Goal: Book appointment/travel/reservation

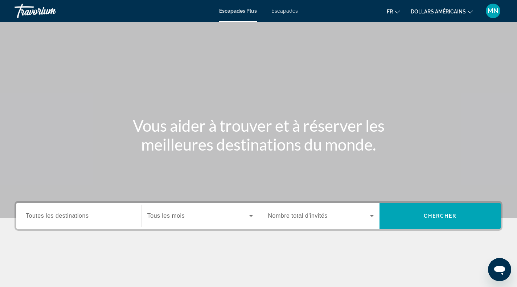
click at [88, 214] on span "Toutes les destinations" at bounding box center [57, 216] width 63 height 6
click at [88, 214] on input "Destination Toutes les destinations" at bounding box center [79, 216] width 106 height 9
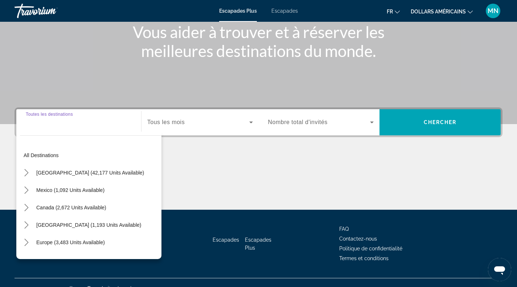
scroll to position [105, 0]
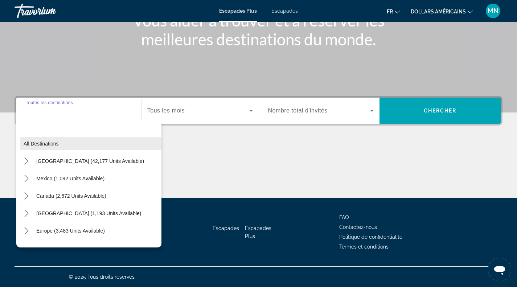
click at [66, 141] on span "Select destination: All destinations" at bounding box center [91, 143] width 142 height 17
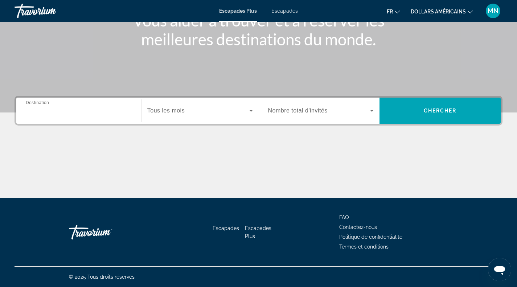
type input "**********"
click at [214, 110] on span "Widget de recherche" at bounding box center [198, 110] width 102 height 9
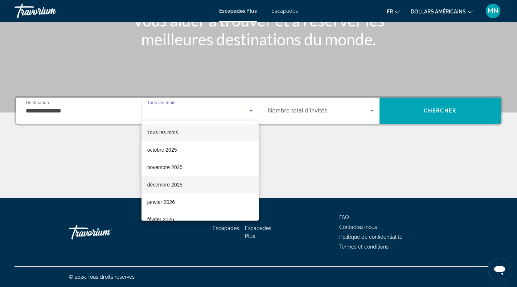
click at [202, 186] on mat-option "décembre 2025" at bounding box center [200, 184] width 117 height 17
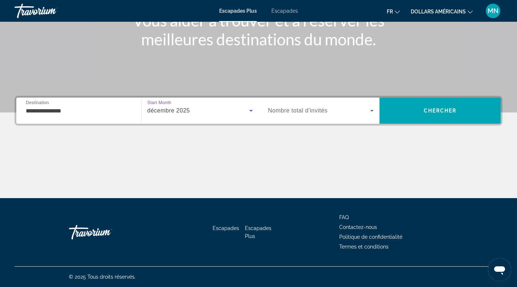
click at [299, 114] on span "Widget de recherche" at bounding box center [319, 110] width 102 height 9
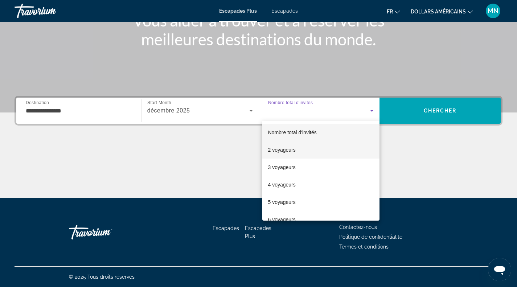
click at [297, 150] on mat-option "2 voyageurs" at bounding box center [322, 149] width 118 height 17
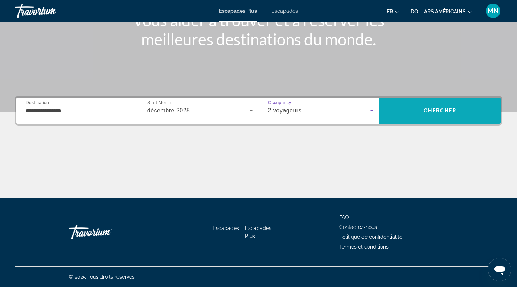
click at [422, 116] on span "Recherche" at bounding box center [440, 110] width 121 height 17
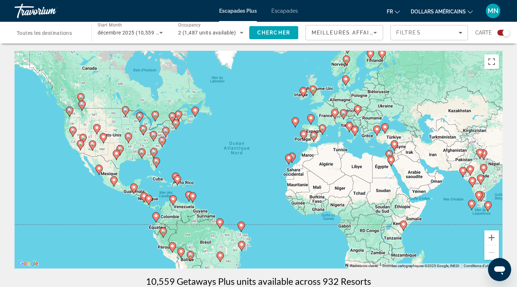
click at [162, 144] on icon "Contenu principal" at bounding box center [162, 141] width 7 height 9
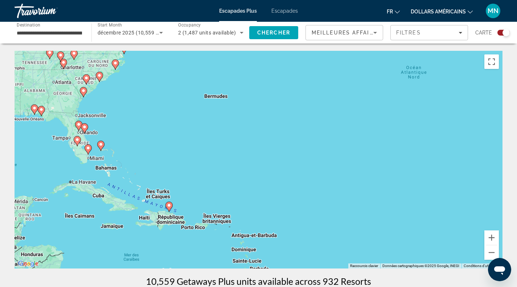
drag, startPoint x: 425, startPoint y: 235, endPoint x: 241, endPoint y: 116, distance: 218.2
click at [241, 116] on div "Pour activer le glissement avec le clavier, appuyez sur Alt+Entrée. Une fois ce…" at bounding box center [259, 160] width 488 height 218
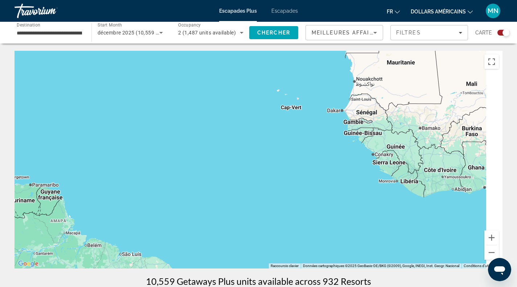
drag, startPoint x: 370, startPoint y: 166, endPoint x: 143, endPoint y: 74, distance: 245.2
click at [143, 74] on div "Pour activer le glissement avec le clavier, appuyez sur Alt+Entrée. Une fois ce…" at bounding box center [259, 160] width 488 height 218
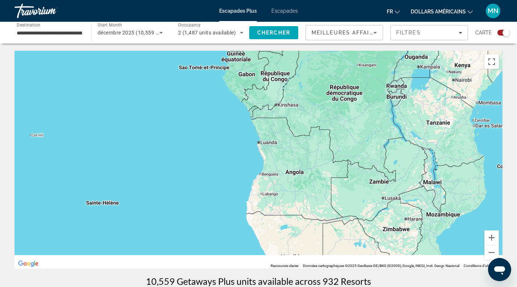
drag, startPoint x: 340, startPoint y: 178, endPoint x: 118, endPoint y: 62, distance: 250.1
click at [126, 67] on div "Pour activer le glissement avec le clavier, appuyez sur Alt+Entrée. Une fois ce…" at bounding box center [259, 160] width 488 height 218
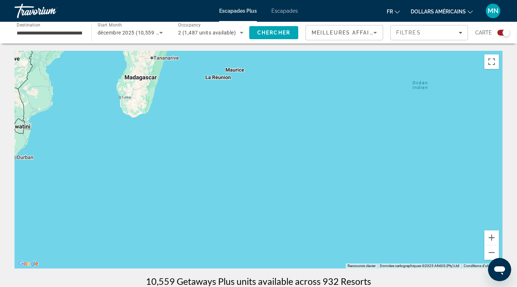
drag, startPoint x: 420, startPoint y: 206, endPoint x: 139, endPoint y: 133, distance: 289.6
click at [142, 134] on div "Contenu principal" at bounding box center [259, 160] width 488 height 218
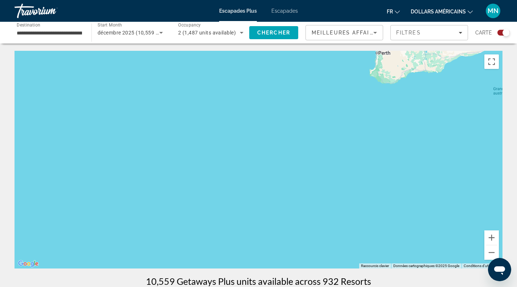
drag, startPoint x: 398, startPoint y: 199, endPoint x: 221, endPoint y: 117, distance: 195.4
click at [221, 117] on div "Contenu principal" at bounding box center [259, 160] width 488 height 218
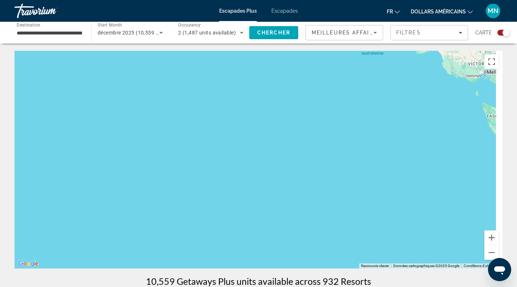
drag, startPoint x: 450, startPoint y: 210, endPoint x: 217, endPoint y: 137, distance: 243.8
click at [217, 137] on div "Contenu principal" at bounding box center [259, 160] width 488 height 218
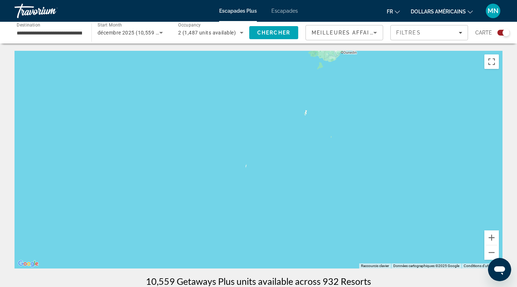
drag, startPoint x: 389, startPoint y: 195, endPoint x: 233, endPoint y: 79, distance: 194.1
click at [233, 79] on div "Contenu principal" at bounding box center [259, 160] width 488 height 218
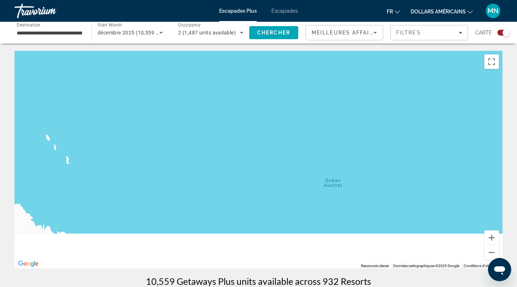
drag, startPoint x: 325, startPoint y: 179, endPoint x: 298, endPoint y: 64, distance: 117.9
click at [298, 64] on div "Contenu principal" at bounding box center [259, 160] width 488 height 218
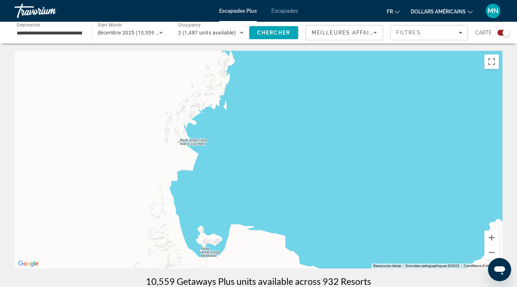
drag, startPoint x: 212, startPoint y: 177, endPoint x: 380, endPoint y: 98, distance: 185.0
click at [380, 98] on div "Contenu principal" at bounding box center [259, 160] width 488 height 218
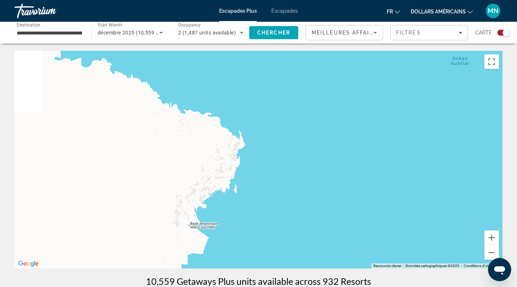
drag, startPoint x: 383, startPoint y: 93, endPoint x: 337, endPoint y: 253, distance: 166.2
click at [337, 253] on div "Contenu principal" at bounding box center [259, 160] width 488 height 218
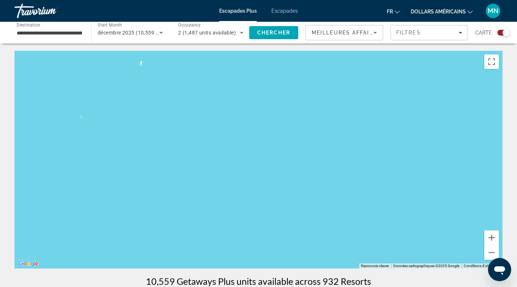
drag, startPoint x: 364, startPoint y: 109, endPoint x: 359, endPoint y: 245, distance: 136.6
click at [359, 245] on div "Contenu principal" at bounding box center [259, 160] width 488 height 218
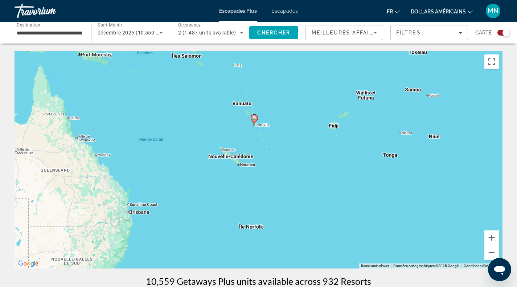
drag, startPoint x: 269, startPoint y: 174, endPoint x: 413, endPoint y: 215, distance: 149.9
click at [413, 215] on div "Pour activer le glissement avec le clavier, appuyez sur Alt+Entrée. Une fois ce…" at bounding box center [259, 160] width 488 height 218
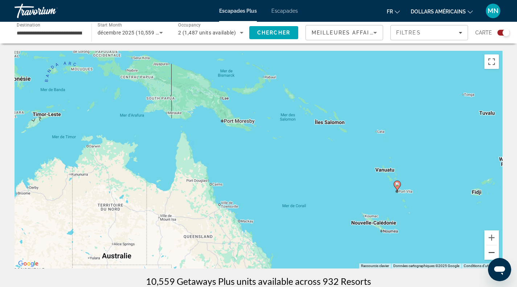
click at [492, 252] on button "Zoom arrière" at bounding box center [492, 252] width 15 height 15
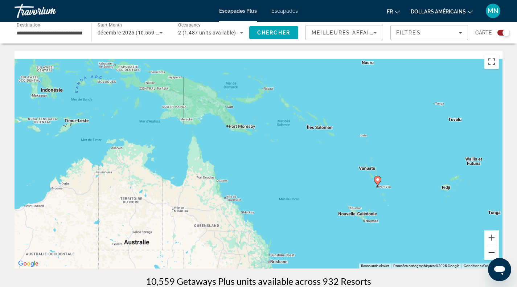
click at [492, 252] on button "Zoom arrière" at bounding box center [492, 252] width 15 height 15
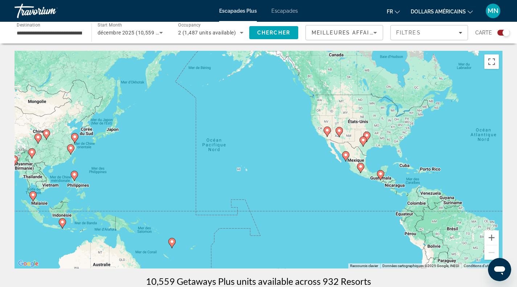
drag, startPoint x: 452, startPoint y: 114, endPoint x: 329, endPoint y: 199, distance: 149.8
click at [329, 199] on div "Pour activer le glissement avec le clavier, appuyez sur Alt+Entrée. Une fois ce…" at bounding box center [259, 160] width 488 height 218
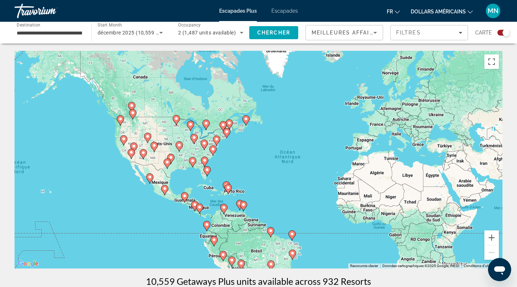
drag, startPoint x: 448, startPoint y: 148, endPoint x: 253, endPoint y: 163, distance: 195.6
click at [253, 163] on div "Pour activer le glissement avec le clavier, appuyez sur Alt+Entrée. Une fois ce…" at bounding box center [259, 160] width 488 height 218
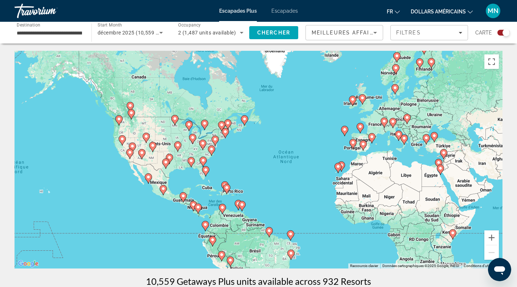
click at [342, 166] on image "Contenu principal" at bounding box center [342, 165] width 4 height 4
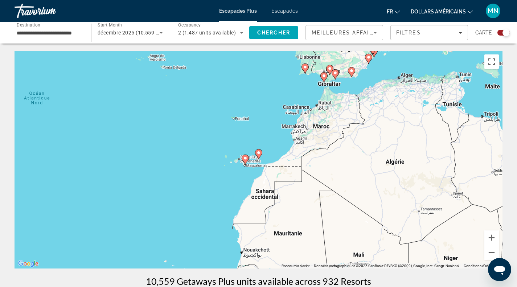
click at [245, 158] on image "Contenu principal" at bounding box center [245, 158] width 4 height 4
type input "**********"
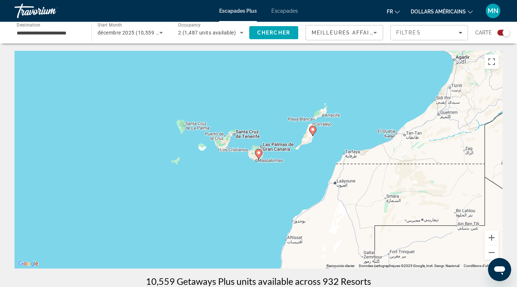
click at [257, 155] on image "Contenu principal" at bounding box center [259, 153] width 4 height 4
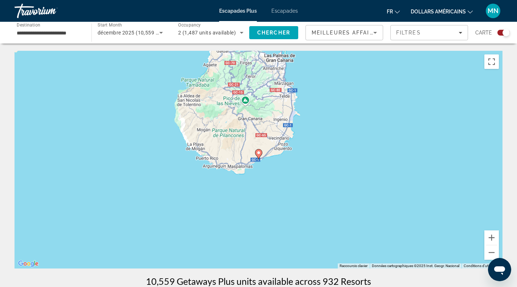
click at [258, 154] on image "Contenu principal" at bounding box center [259, 153] width 4 height 4
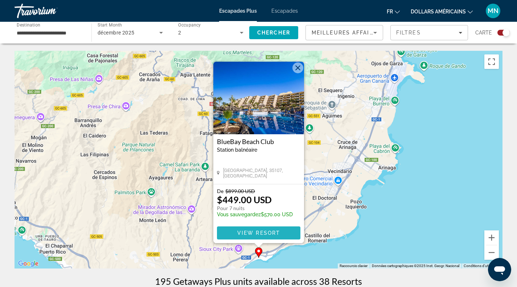
click at [269, 234] on span "View Resort" at bounding box center [258, 233] width 43 height 6
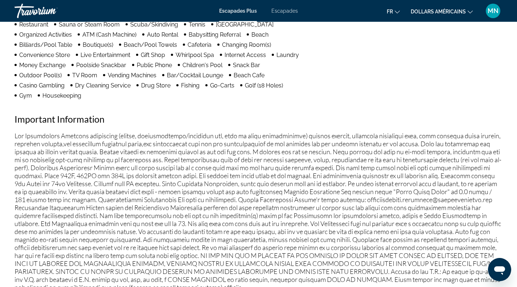
scroll to position [571, 0]
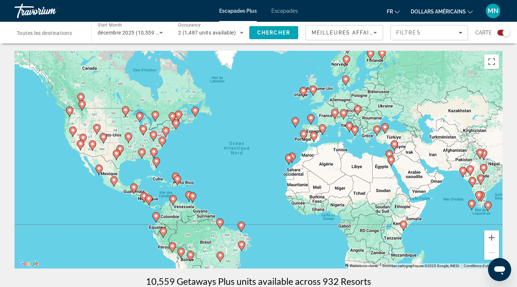
click at [135, 30] on span "décembre 2025 (10,559 units available)" at bounding box center [145, 33] width 95 height 6
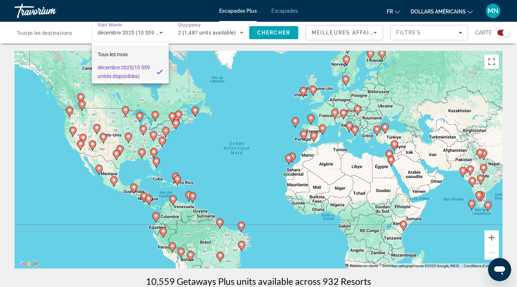
click at [133, 52] on mat-option "Tous les mois" at bounding box center [130, 54] width 77 height 17
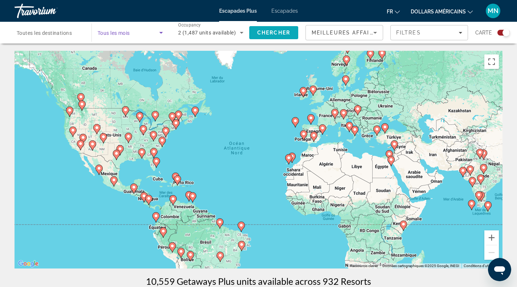
click at [273, 34] on span "Chercher" at bounding box center [273, 33] width 33 height 6
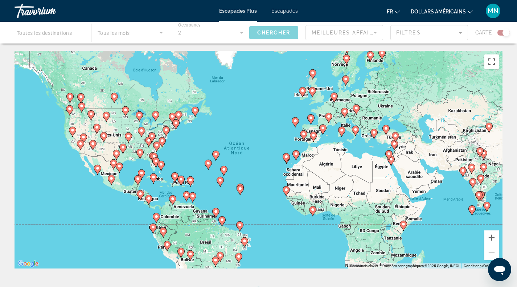
click at [336, 31] on div "Contenu principal" at bounding box center [258, 33] width 517 height 22
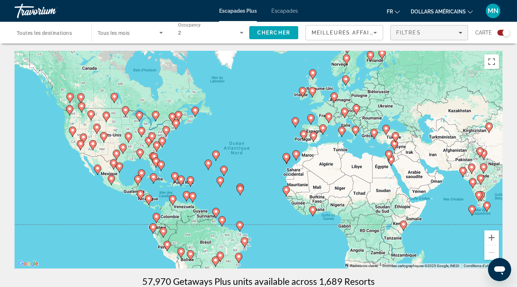
click at [410, 38] on span "Filters" at bounding box center [429, 32] width 77 height 17
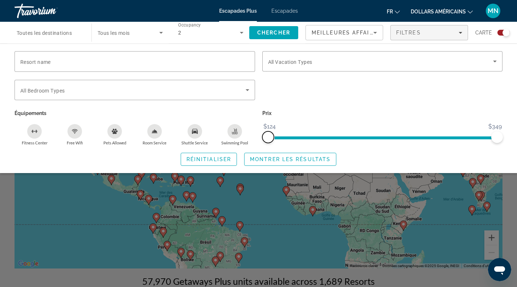
drag, startPoint x: 267, startPoint y: 135, endPoint x: 231, endPoint y: 137, distance: 36.0
click at [231, 137] on div "Resort name Vacation Types All Vacation Types Bedroom Types All Bedroom Types É…" at bounding box center [259, 98] width 496 height 94
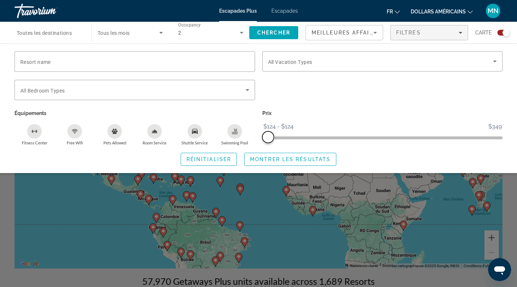
drag, startPoint x: 495, startPoint y: 134, endPoint x: 240, endPoint y: 120, distance: 256.1
click at [240, 120] on div "Resort name Vacation Types All Vacation Types Bedroom Types All Bedroom Types É…" at bounding box center [259, 98] width 496 height 94
click at [280, 30] on span "Chercher" at bounding box center [273, 33] width 33 height 6
click at [354, 35] on span "Meilleures affaires" at bounding box center [347, 33] width 70 height 6
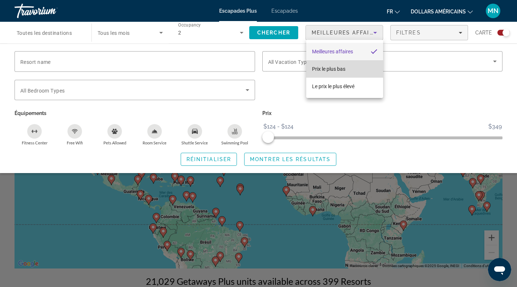
click at [346, 72] on mat-option "Prix ​​​​le plus bas" at bounding box center [344, 68] width 77 height 17
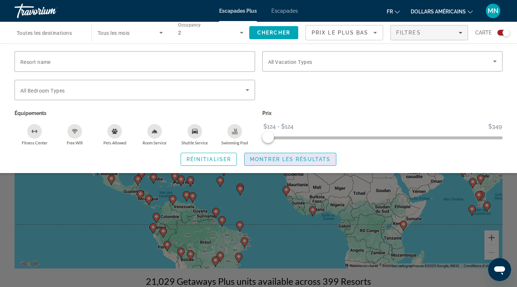
click at [273, 163] on span "Search widget" at bounding box center [291, 159] width 92 height 17
click at [293, 159] on span "Montrer les résultats" at bounding box center [290, 160] width 81 height 6
click at [293, 160] on span "Montrer les résultats" at bounding box center [290, 160] width 81 height 6
click at [328, 37] on div "Prix ​​​​le plus bas" at bounding box center [343, 32] width 62 height 9
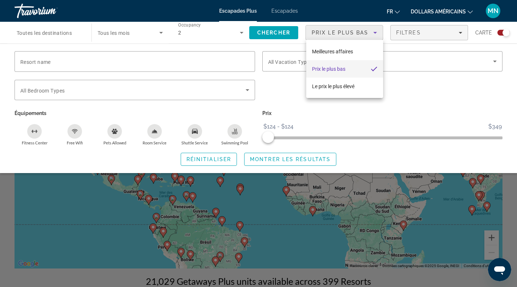
click at [330, 70] on font "Prix ​​​​le plus bas" at bounding box center [328, 69] width 33 height 6
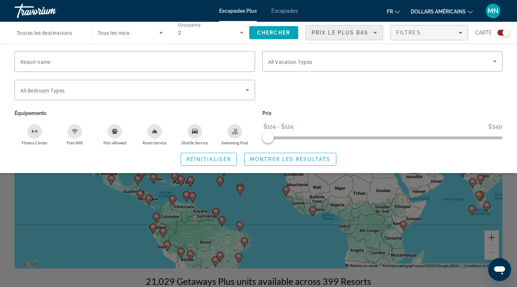
click at [264, 200] on div "Search widget" at bounding box center [258, 198] width 517 height 178
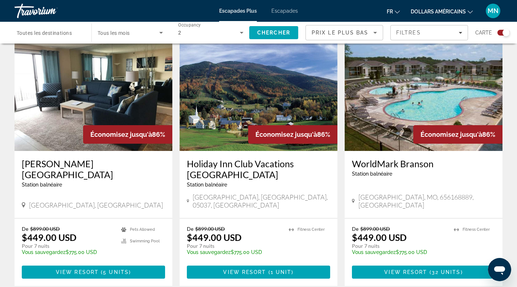
scroll to position [294, 0]
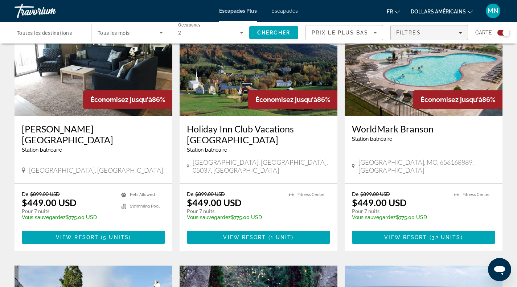
click at [435, 33] on div "Filtres" at bounding box center [430, 33] width 66 height 6
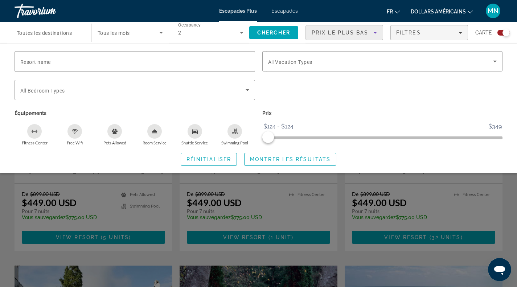
click at [375, 33] on icon "Sort by" at bounding box center [375, 32] width 9 height 9
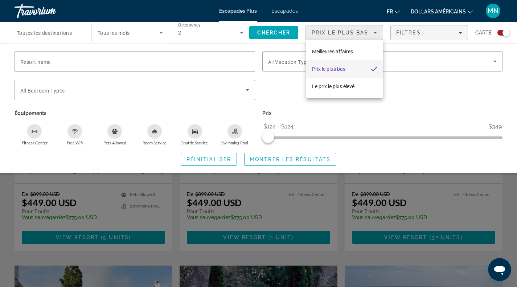
click at [347, 69] on mat-option "Prix ​​​​le plus bas" at bounding box center [344, 68] width 77 height 17
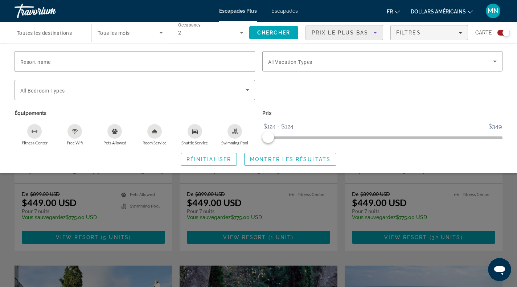
click at [329, 204] on div "Search widget" at bounding box center [258, 198] width 517 height 178
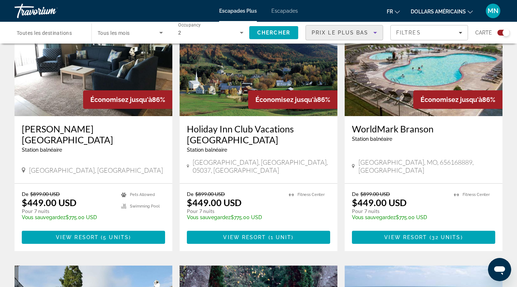
click at [361, 33] on span "Prix ​​​​le plus bas" at bounding box center [340, 33] width 57 height 6
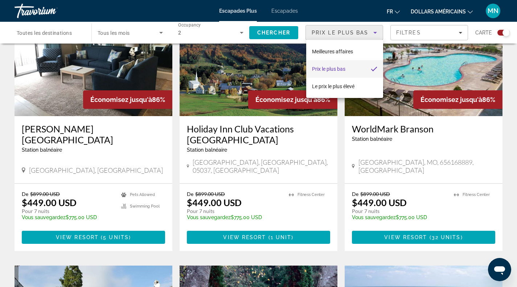
click at [275, 31] on div at bounding box center [258, 143] width 517 height 287
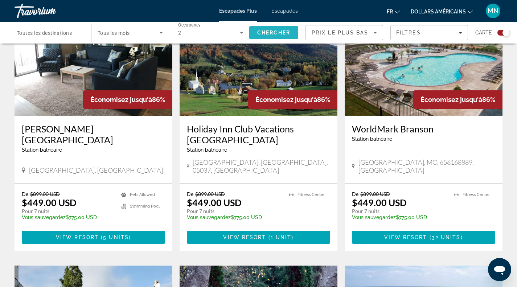
click at [280, 35] on span "Chercher" at bounding box center [273, 33] width 33 height 6
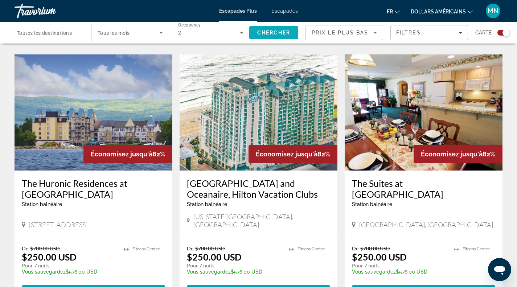
scroll to position [1011, 0]
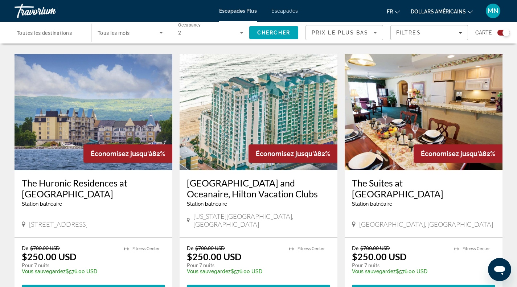
click at [57, 31] on span "Toutes les destinations" at bounding box center [44, 33] width 55 height 6
click at [57, 31] on input "Destination Toutes les destinations" at bounding box center [49, 33] width 65 height 9
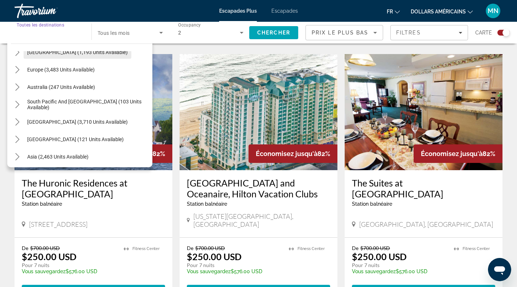
scroll to position [81, 0]
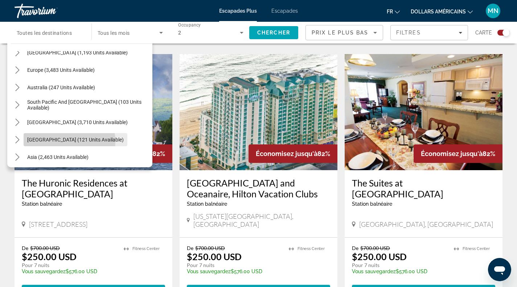
click at [59, 142] on span "[GEOGRAPHIC_DATA] (121 units available)" at bounding box center [75, 140] width 97 height 6
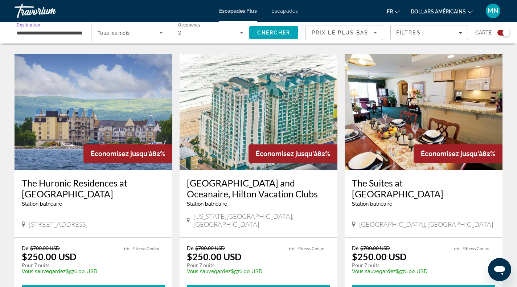
click at [65, 34] on input "**********" at bounding box center [49, 33] width 65 height 9
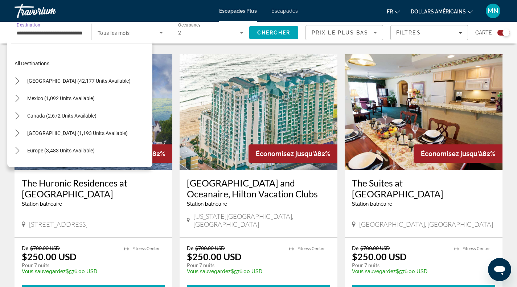
scroll to position [113, 0]
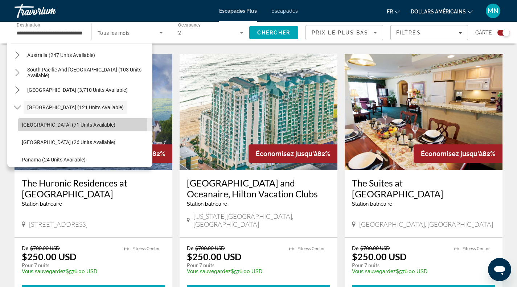
click at [70, 125] on span "[GEOGRAPHIC_DATA] (71 units available)" at bounding box center [69, 125] width 94 height 6
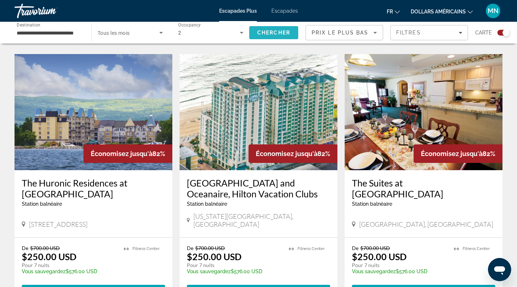
click at [268, 32] on span "Chercher" at bounding box center [273, 33] width 33 height 6
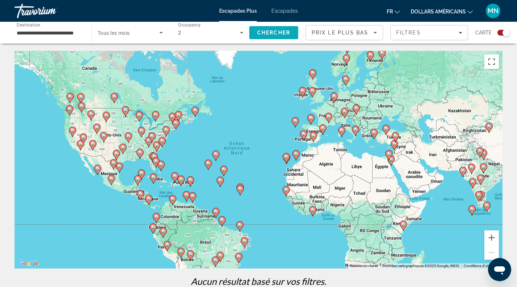
click at [268, 32] on span "Chercher" at bounding box center [273, 33] width 33 height 6
click at [68, 32] on input "**********" at bounding box center [49, 33] width 65 height 9
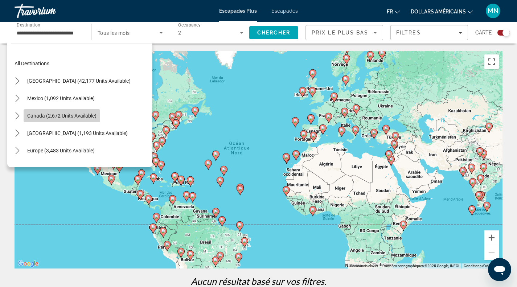
click at [80, 118] on span "Canada (2,672 units available)" at bounding box center [61, 116] width 69 height 6
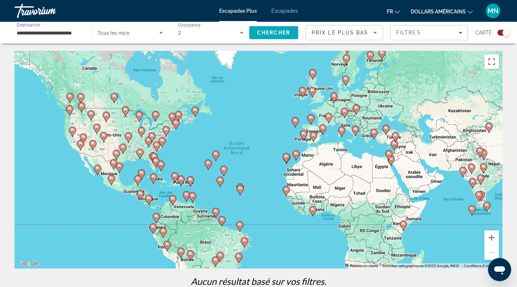
click at [264, 36] on span "Search" at bounding box center [273, 32] width 49 height 17
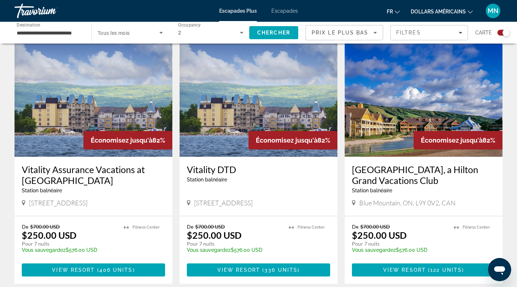
scroll to position [253, 0]
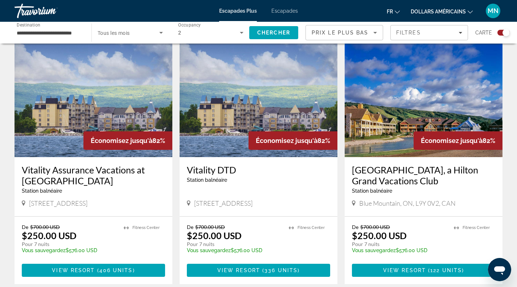
click at [81, 40] on div "**********" at bounding box center [49, 33] width 65 height 21
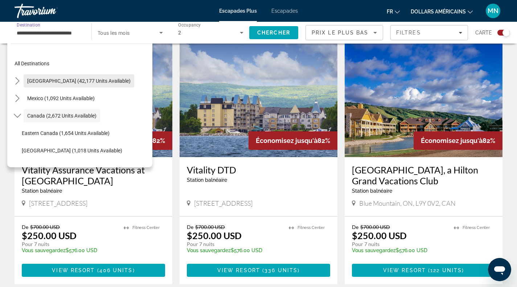
scroll to position [8, 0]
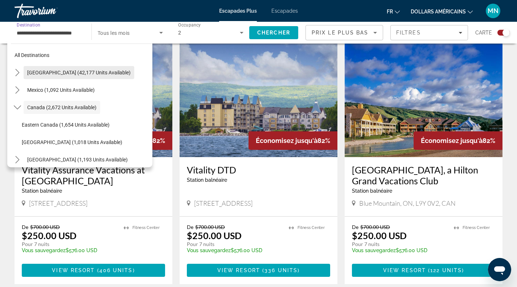
click at [74, 71] on span "[GEOGRAPHIC_DATA] (42,177 units available)" at bounding box center [78, 73] width 103 height 6
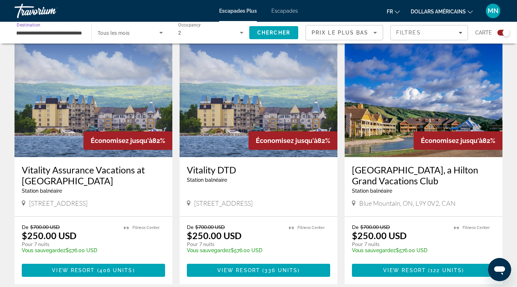
click at [80, 32] on input "**********" at bounding box center [49, 33] width 65 height 9
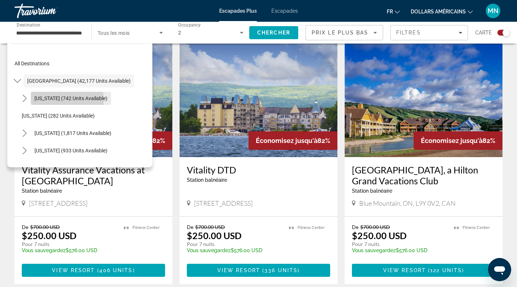
scroll to position [0, 0]
click at [49, 101] on span "[US_STATE] (742 units available)" at bounding box center [70, 99] width 73 height 6
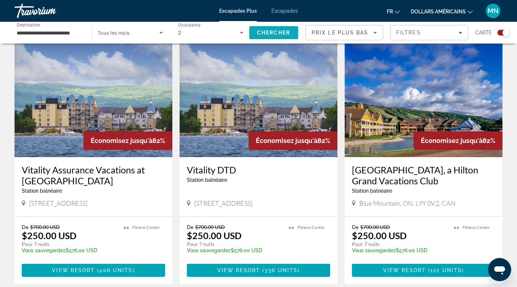
click at [272, 33] on span "Chercher" at bounding box center [273, 33] width 33 height 6
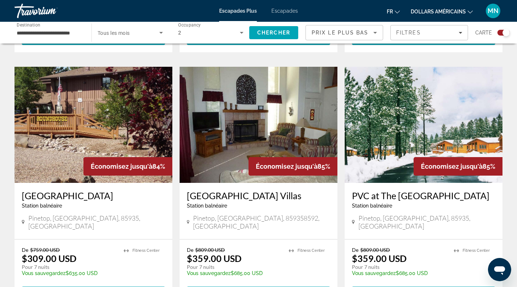
scroll to position [493, 0]
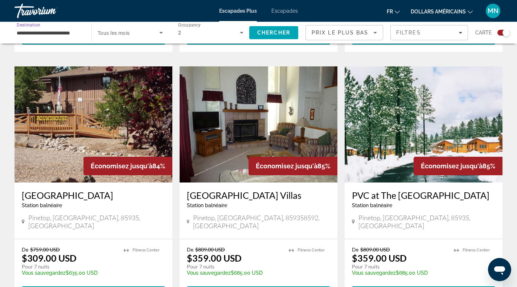
click at [70, 34] on input "**********" at bounding box center [49, 33] width 65 height 9
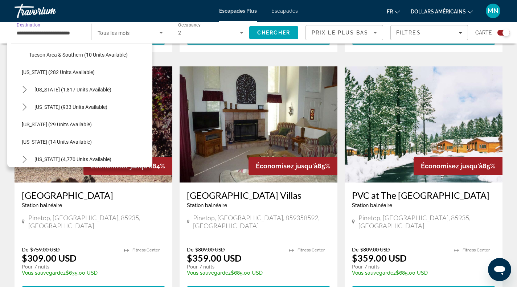
scroll to position [129, 0]
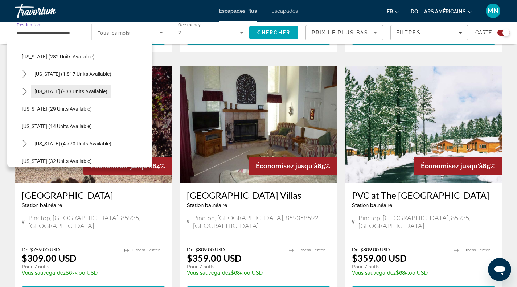
click at [74, 92] on span "[US_STATE] (933 units available)" at bounding box center [70, 92] width 73 height 6
type input "**********"
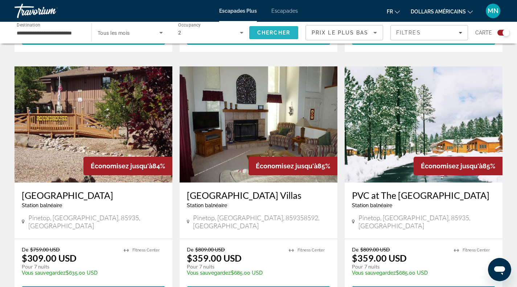
click at [264, 34] on span "Chercher" at bounding box center [273, 33] width 33 height 6
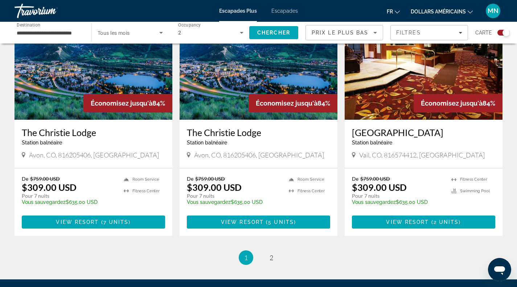
scroll to position [1092, 0]
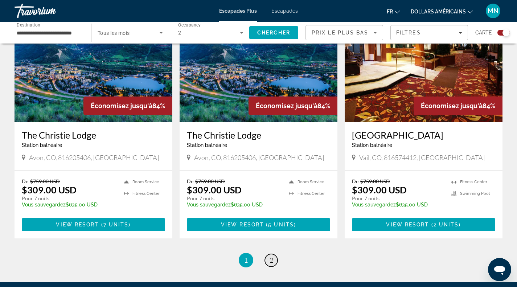
click at [270, 256] on span "2" at bounding box center [272, 260] width 4 height 8
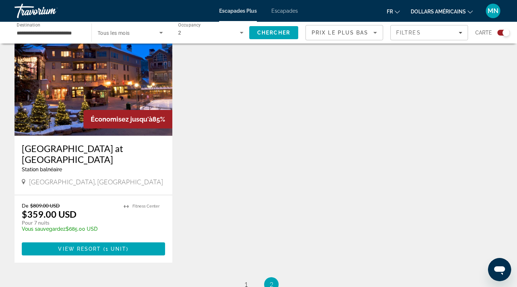
scroll to position [1056, 0]
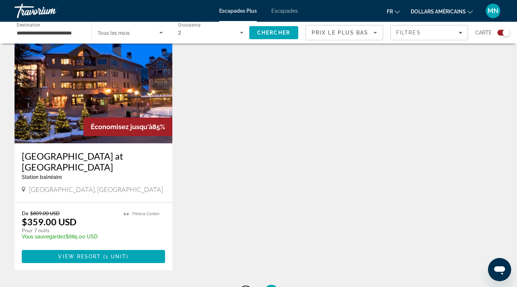
click at [245, 287] on span "1" at bounding box center [246, 292] width 4 height 8
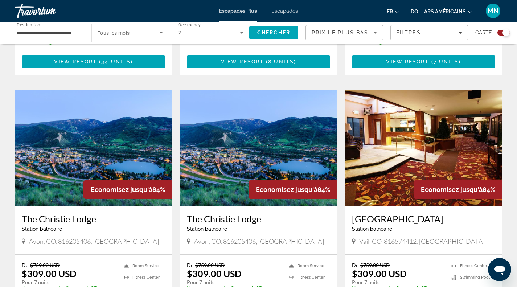
scroll to position [1007, 0]
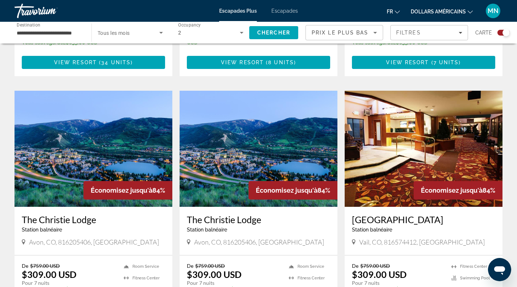
click at [285, 11] on font "Escapades" at bounding box center [285, 11] width 27 height 6
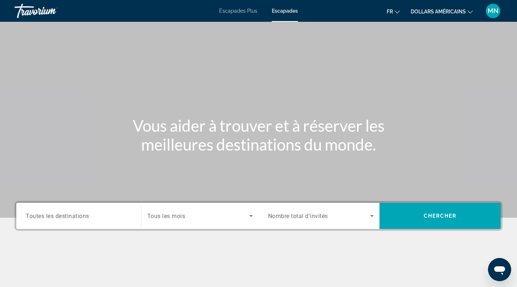
click at [103, 221] on div "Search widget" at bounding box center [79, 216] width 106 height 21
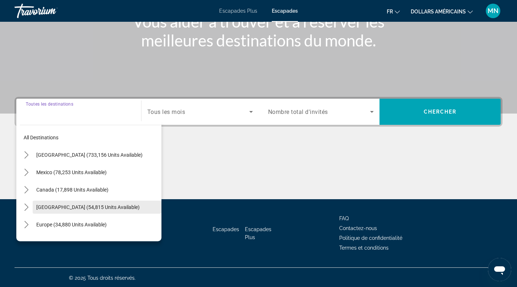
scroll to position [105, 0]
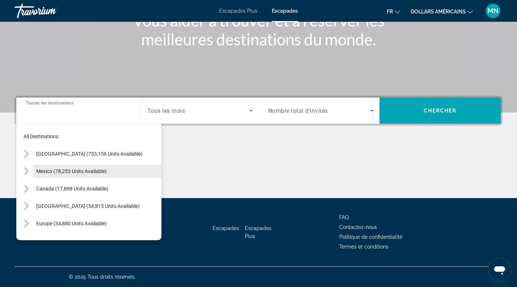
click at [106, 172] on span "Mexico (78,253 units available)" at bounding box center [71, 171] width 70 height 6
type input "**********"
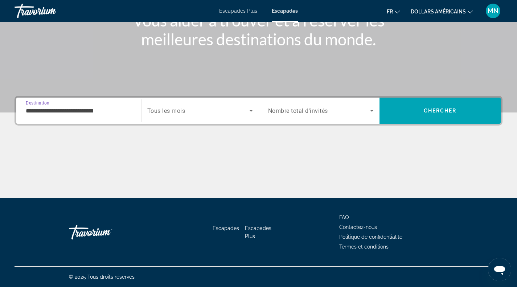
click at [169, 110] on span "Tous les mois" at bounding box center [166, 110] width 38 height 7
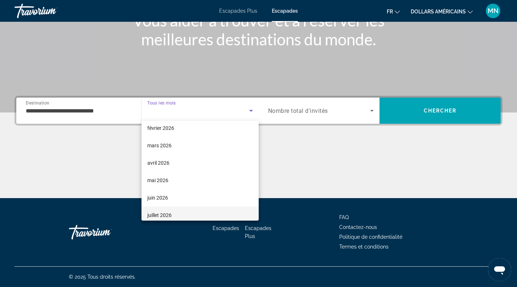
click at [179, 214] on mat-option "juillet 2026" at bounding box center [200, 215] width 117 height 17
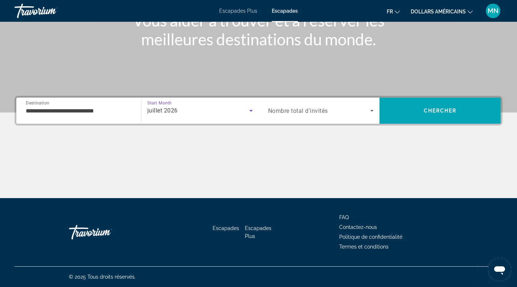
click at [319, 109] on span "Nombre total d'invités" at bounding box center [298, 110] width 60 height 7
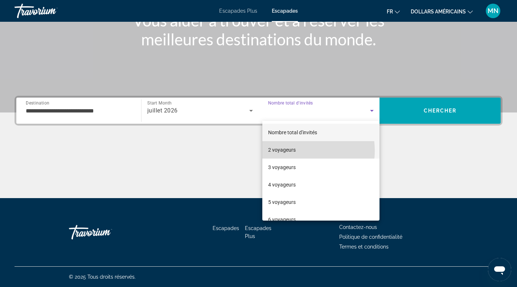
click at [297, 151] on mat-option "2 voyageurs" at bounding box center [322, 149] width 118 height 17
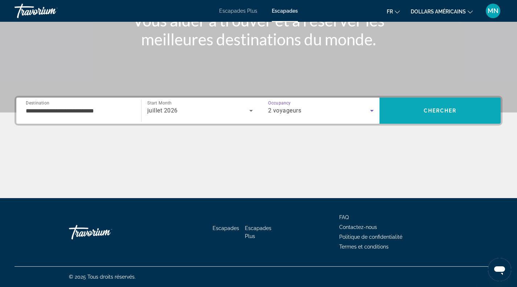
click at [392, 108] on span "Search" at bounding box center [440, 110] width 121 height 17
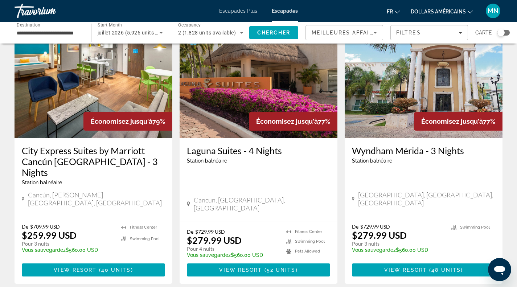
scroll to position [562, 0]
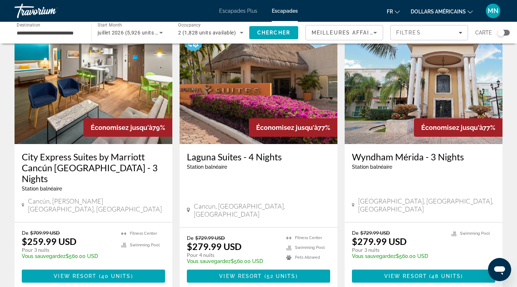
click at [71, 151] on h3 "City Express Suites by Marriott Cancún [GEOGRAPHIC_DATA] - 3 Nights" at bounding box center [93, 167] width 143 height 33
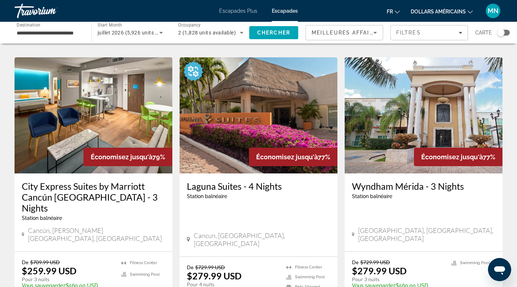
scroll to position [533, 0]
click at [56, 33] on input "**********" at bounding box center [49, 33] width 65 height 9
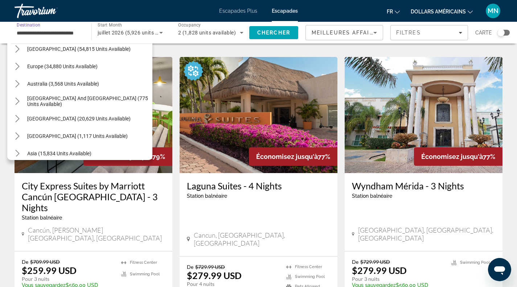
scroll to position [272, 0]
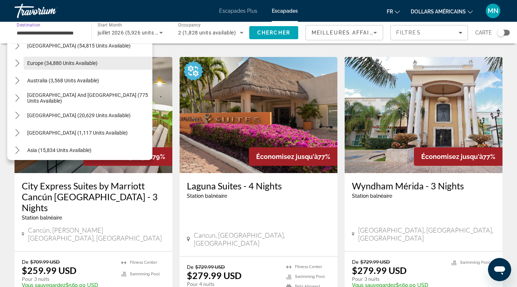
click at [61, 66] on span "Select destination: Europe (34,880 units available)" at bounding box center [88, 62] width 129 height 17
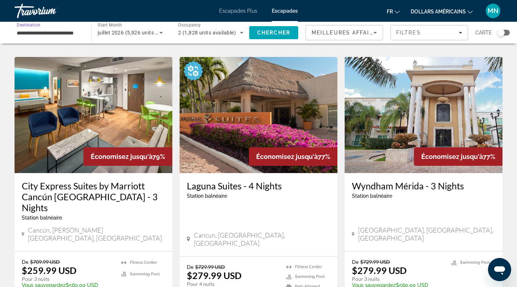
click at [72, 31] on input "**********" at bounding box center [49, 33] width 65 height 9
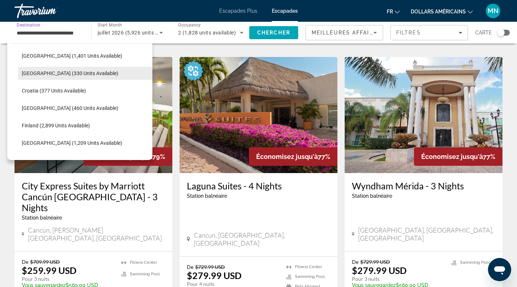
scroll to position [314, 0]
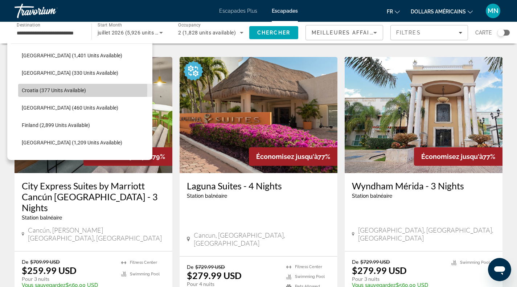
click at [48, 90] on span "Croatia (377 units available)" at bounding box center [54, 91] width 64 height 6
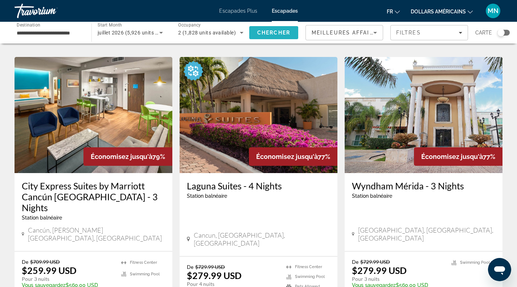
click at [276, 30] on span "Chercher" at bounding box center [273, 33] width 33 height 6
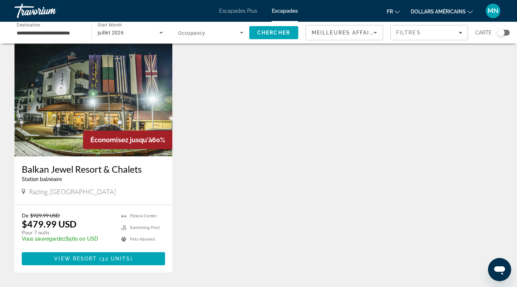
scroll to position [29, 0]
click at [64, 32] on input "**********" at bounding box center [49, 33] width 65 height 9
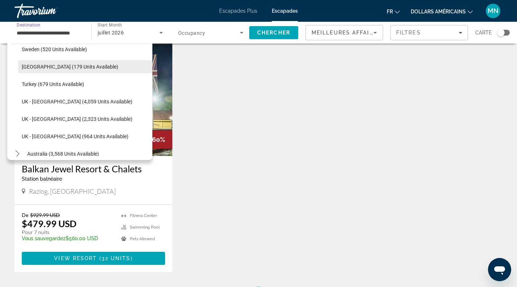
scroll to position [445, 0]
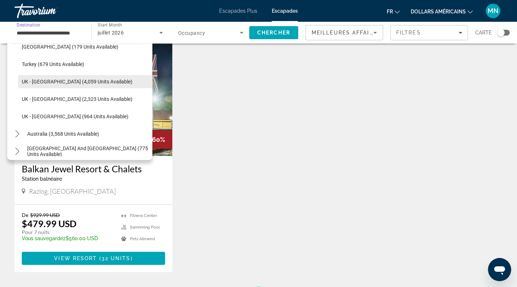
click at [63, 82] on span "UK - [GEOGRAPHIC_DATA] (4,059 units available)" at bounding box center [77, 82] width 111 height 6
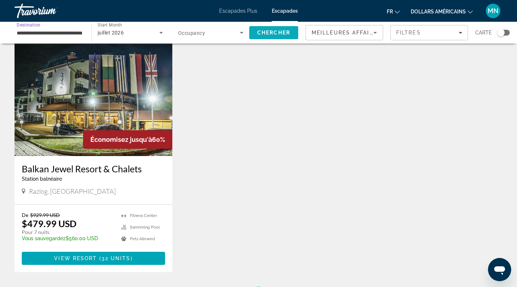
click at [260, 31] on span "Chercher" at bounding box center [273, 33] width 33 height 6
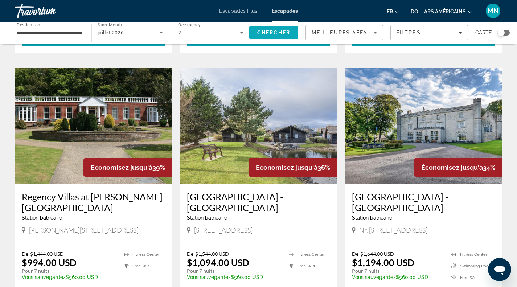
scroll to position [772, 0]
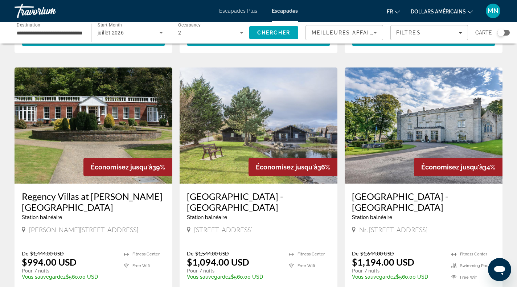
click at [360, 33] on span "Meilleures affaires" at bounding box center [347, 33] width 70 height 6
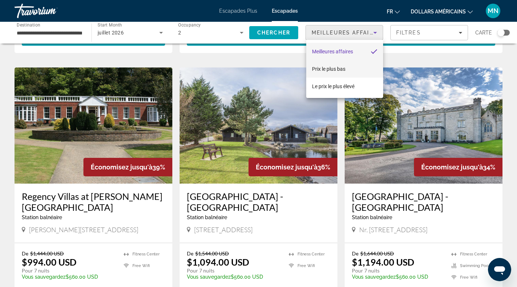
click at [359, 69] on mat-option "Prix ​​​​le plus bas" at bounding box center [344, 68] width 77 height 17
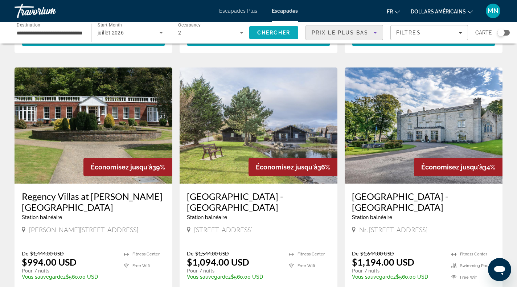
click at [276, 31] on span "Chercher" at bounding box center [273, 33] width 33 height 6
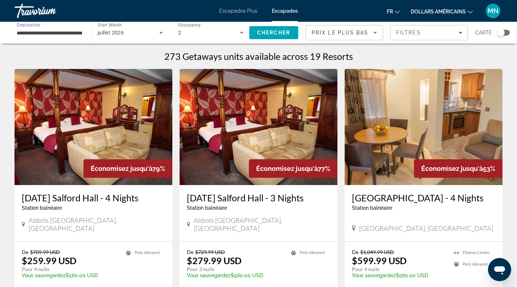
click at [70, 33] on input "**********" at bounding box center [49, 33] width 65 height 9
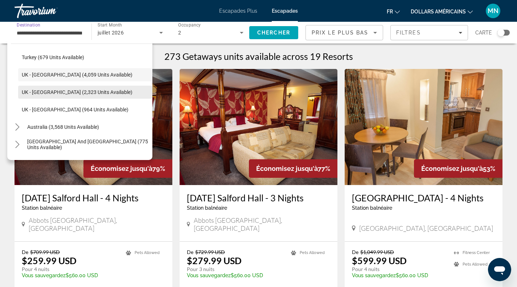
scroll to position [452, 0]
click at [68, 92] on span "UK - [GEOGRAPHIC_DATA] (2,323 units available)" at bounding box center [77, 92] width 111 height 6
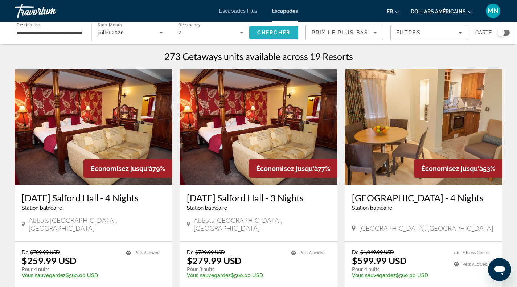
click at [276, 36] on span "Search" at bounding box center [273, 32] width 49 height 17
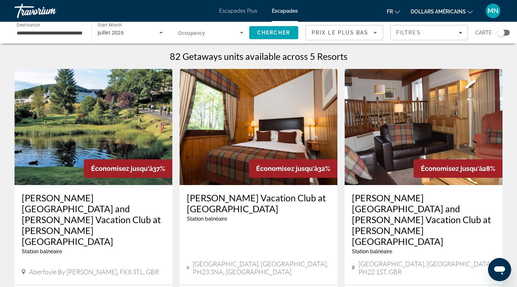
click at [452, 11] on font "dollars américains" at bounding box center [438, 12] width 55 height 6
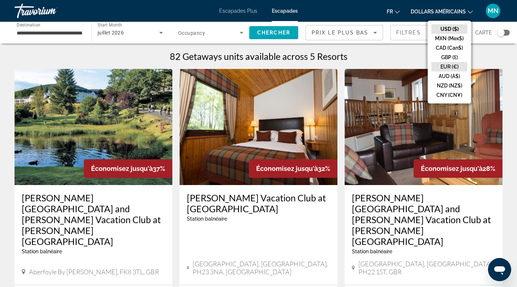
click at [450, 67] on button "EUR (€)" at bounding box center [450, 66] width 36 height 9
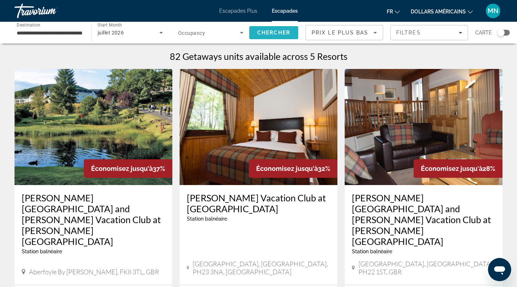
click at [275, 31] on span "Chercher" at bounding box center [273, 33] width 33 height 6
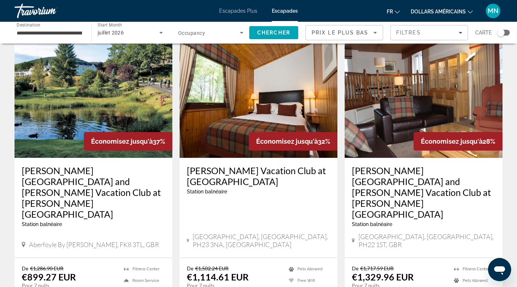
scroll to position [25, 0]
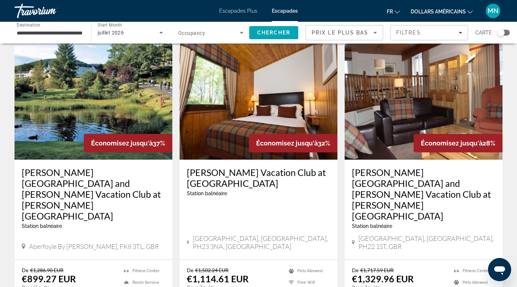
click at [62, 34] on input "**********" at bounding box center [49, 33] width 65 height 9
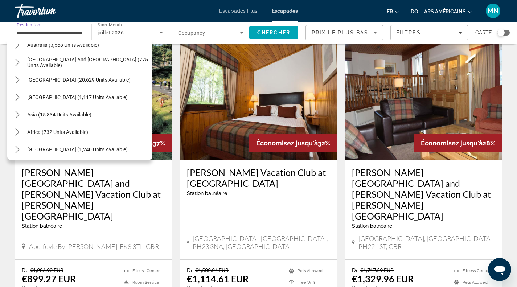
scroll to position [536, 0]
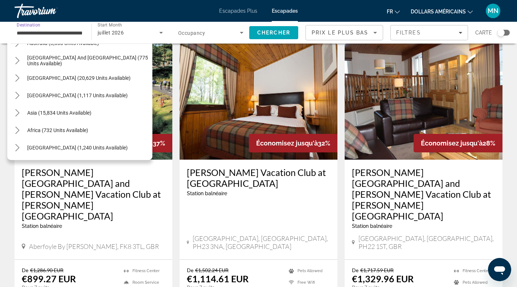
click at [71, 117] on span "Select destination: Asia (15,834 units available)" at bounding box center [88, 112] width 129 height 17
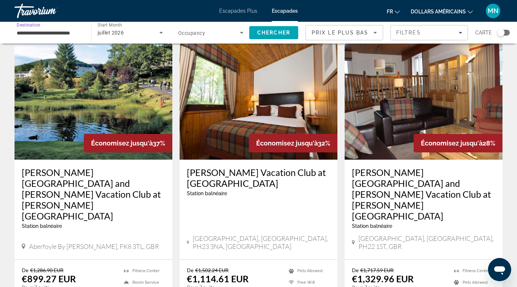
click at [73, 31] on input "**********" at bounding box center [49, 33] width 65 height 9
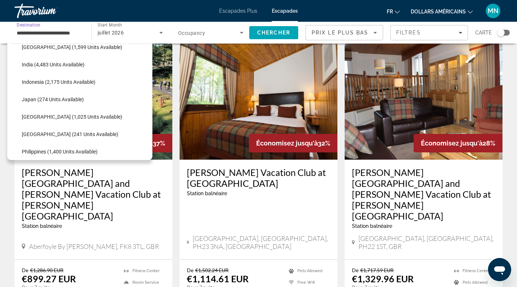
scroll to position [683, 0]
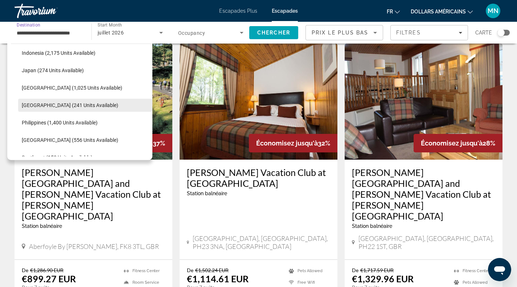
click at [68, 105] on span "[GEOGRAPHIC_DATA] (241 units available)" at bounding box center [70, 105] width 97 height 6
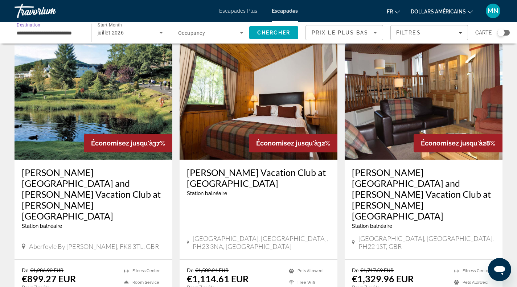
click at [225, 31] on span "Search widget" at bounding box center [209, 32] width 62 height 9
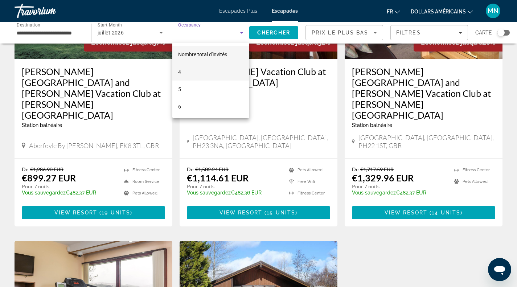
scroll to position [97, 0]
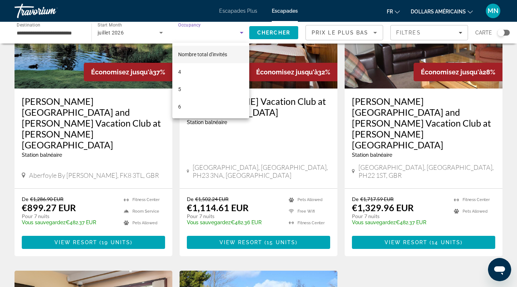
click at [277, 32] on div at bounding box center [258, 143] width 517 height 287
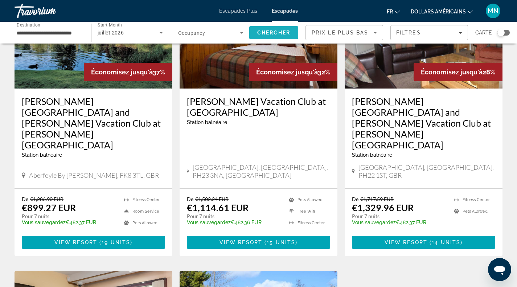
click at [277, 32] on span "Chercher" at bounding box center [273, 33] width 33 height 6
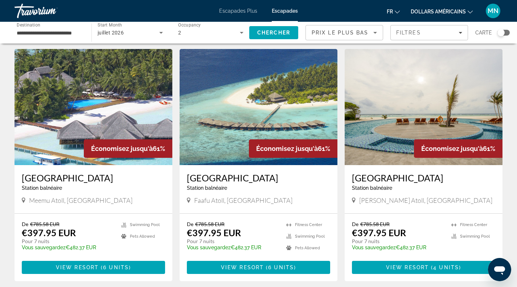
scroll to position [19, 0]
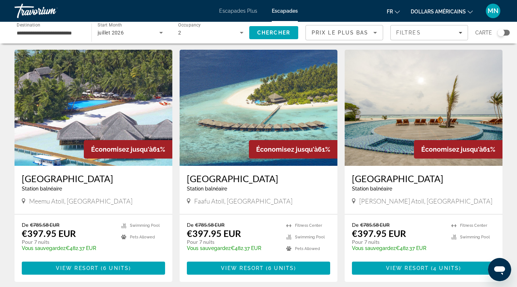
click at [68, 34] on input "**********" at bounding box center [49, 33] width 65 height 9
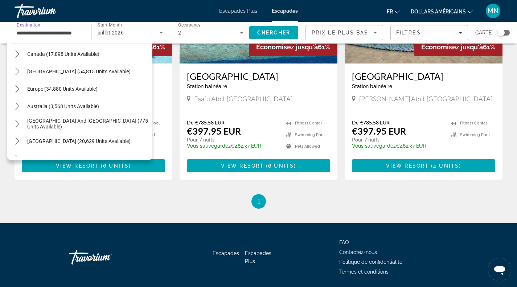
scroll to position [0, 0]
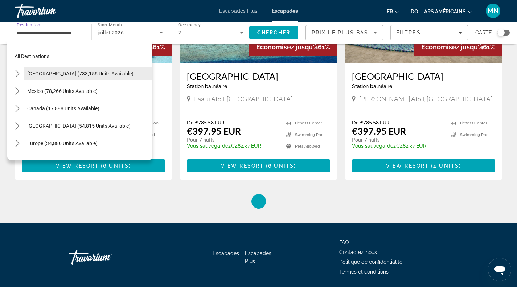
click at [59, 74] on span "[GEOGRAPHIC_DATA] (733,156 units available)" at bounding box center [80, 74] width 106 height 6
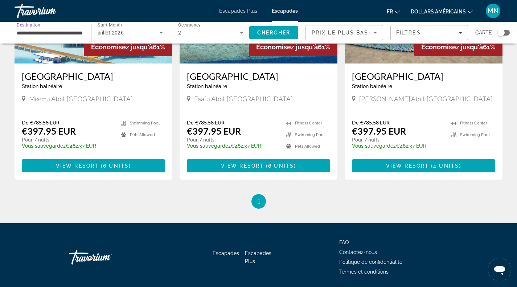
click at [78, 34] on input "**********" at bounding box center [49, 33] width 65 height 9
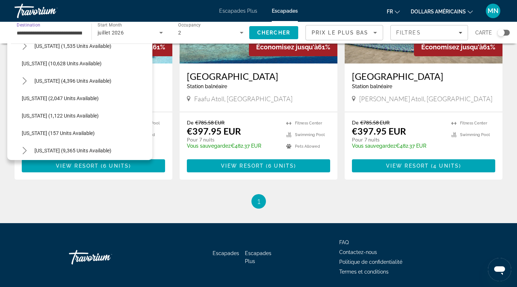
scroll to position [309, 0]
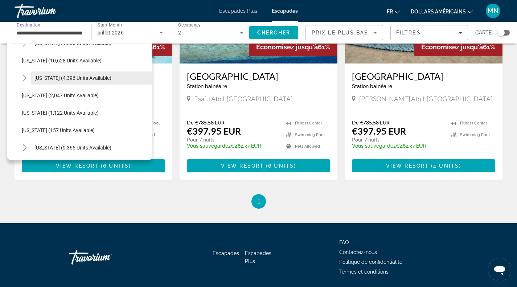
click at [71, 76] on span "[US_STATE] (4,396 units available)" at bounding box center [72, 78] width 77 height 6
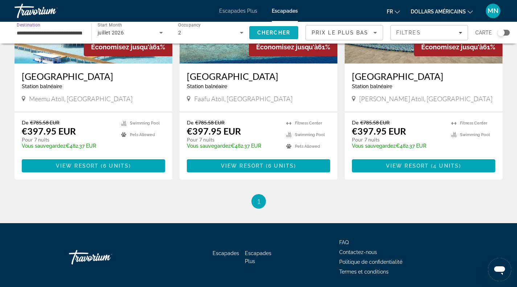
click at [278, 29] on span "Search" at bounding box center [273, 32] width 49 height 17
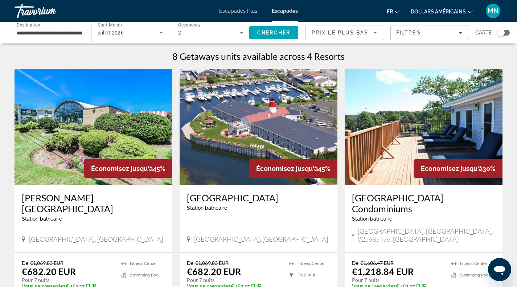
click at [70, 38] on div "**********" at bounding box center [49, 33] width 65 height 21
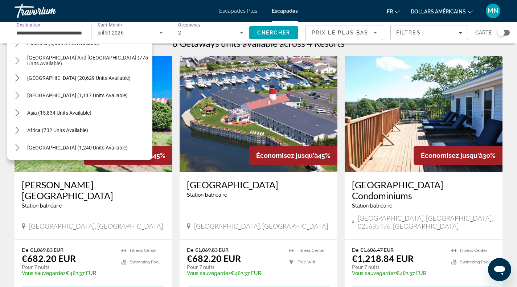
scroll to position [13, 0]
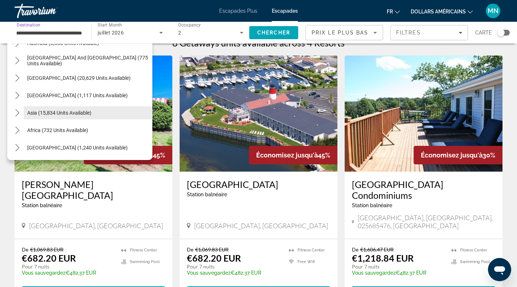
click at [71, 114] on span "Asia (15,834 units available)" at bounding box center [59, 113] width 64 height 6
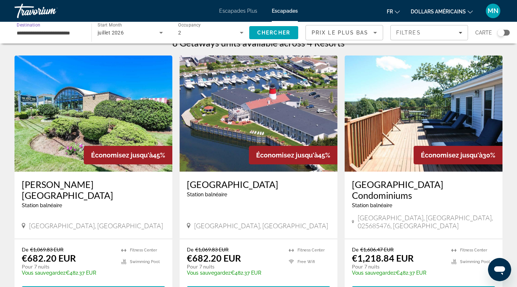
click at [66, 36] on input "**********" at bounding box center [49, 33] width 65 height 9
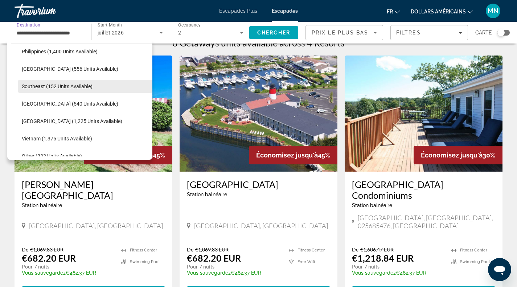
scroll to position [1150, 0]
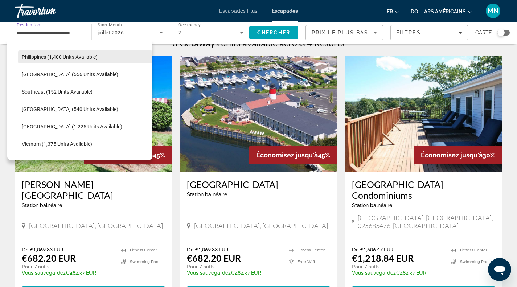
click at [66, 58] on span "Philippines (1,400 units available)" at bounding box center [60, 57] width 76 height 6
type input "**********"
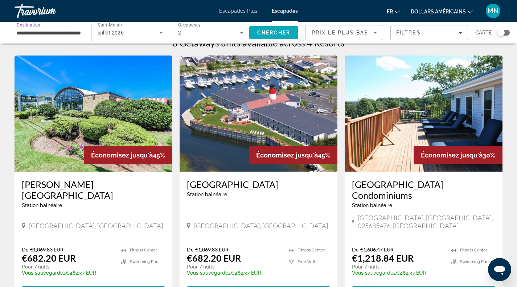
click at [273, 31] on span "Chercher" at bounding box center [273, 33] width 33 height 6
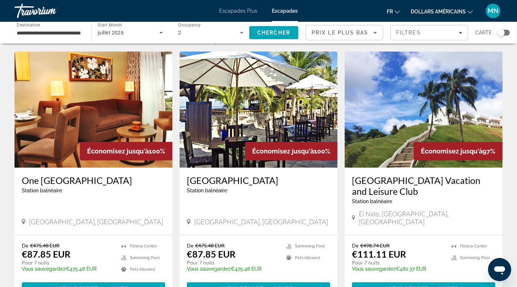
scroll to position [20, 0]
